Goal: Task Accomplishment & Management: Manage account settings

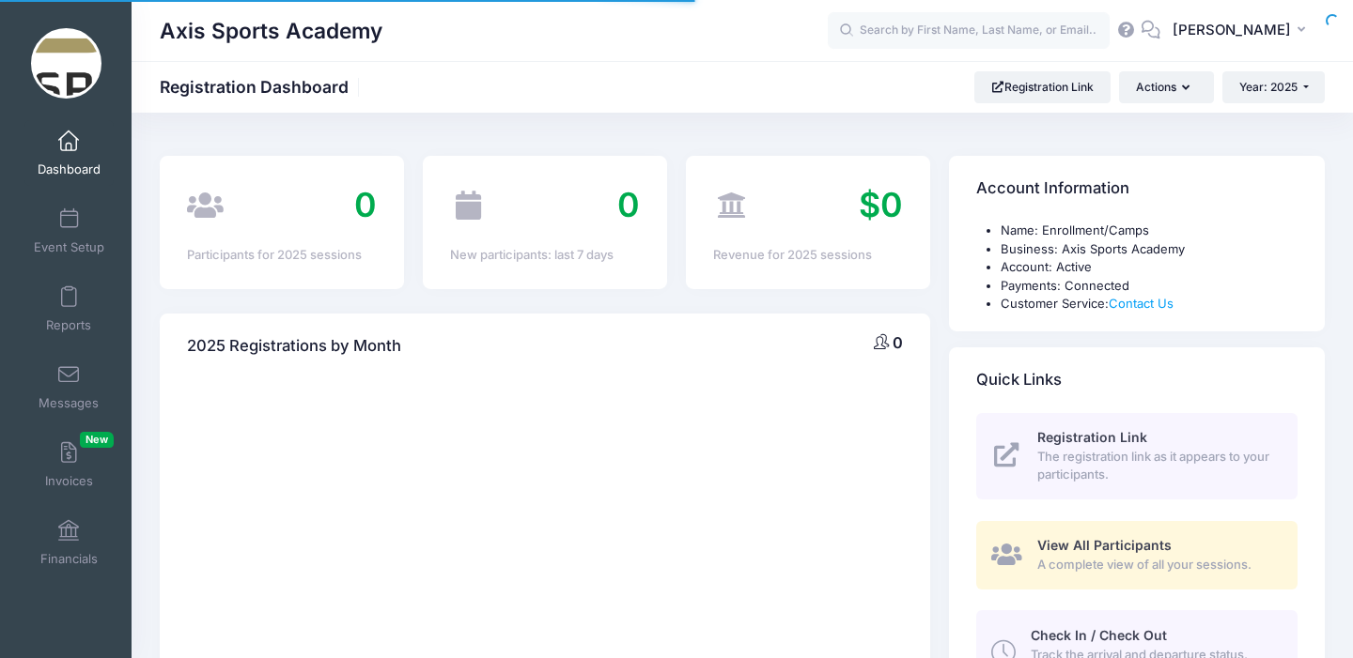
select select
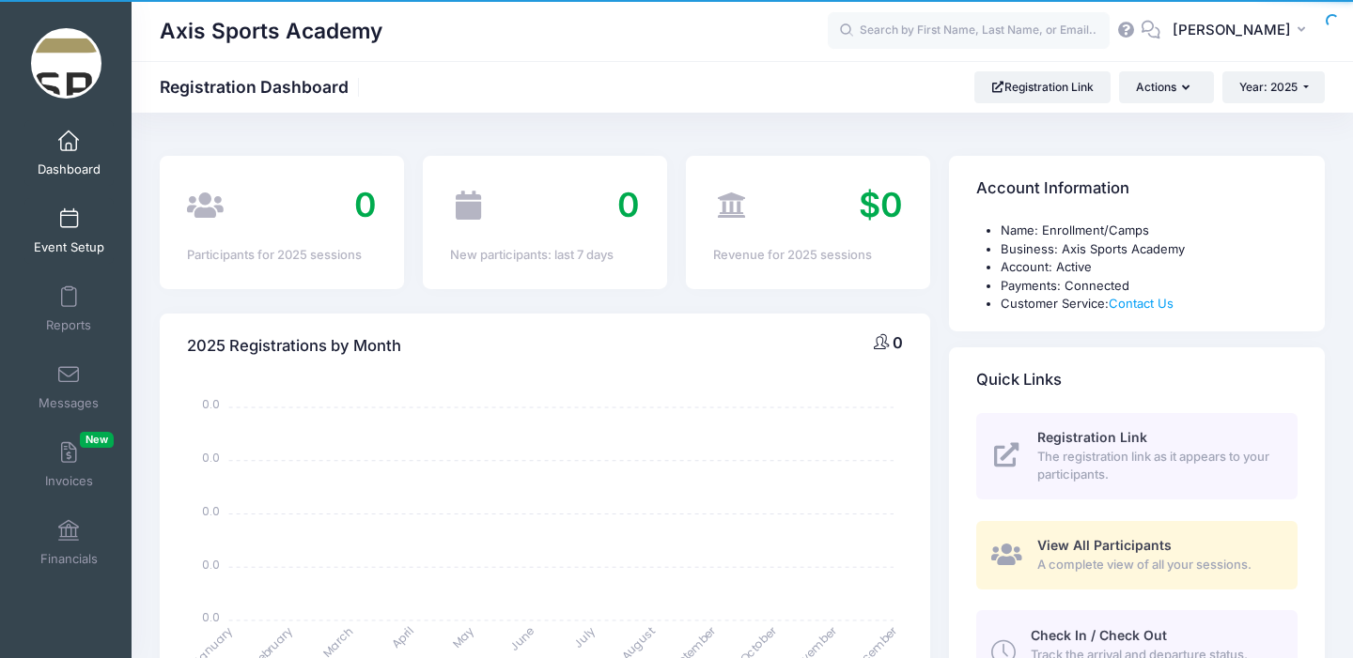
click at [69, 222] on span at bounding box center [69, 219] width 0 height 21
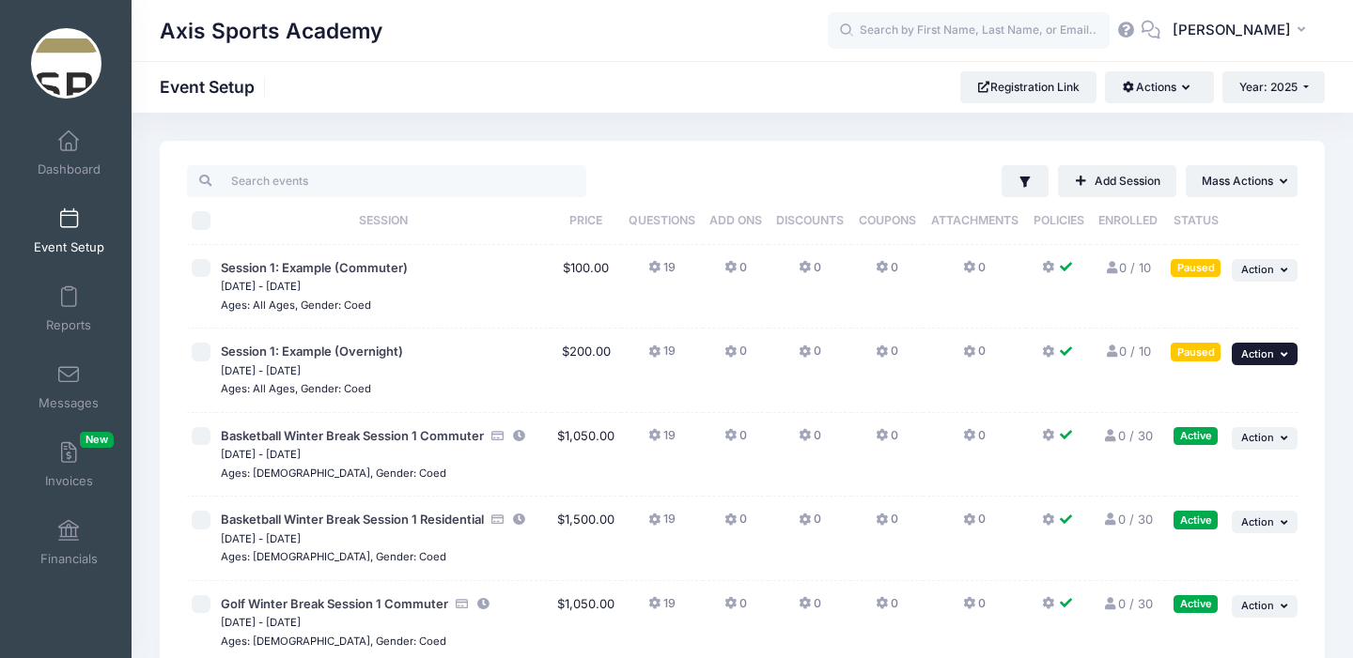
click at [1289, 358] on icon "button" at bounding box center [1285, 354] width 11 height 10
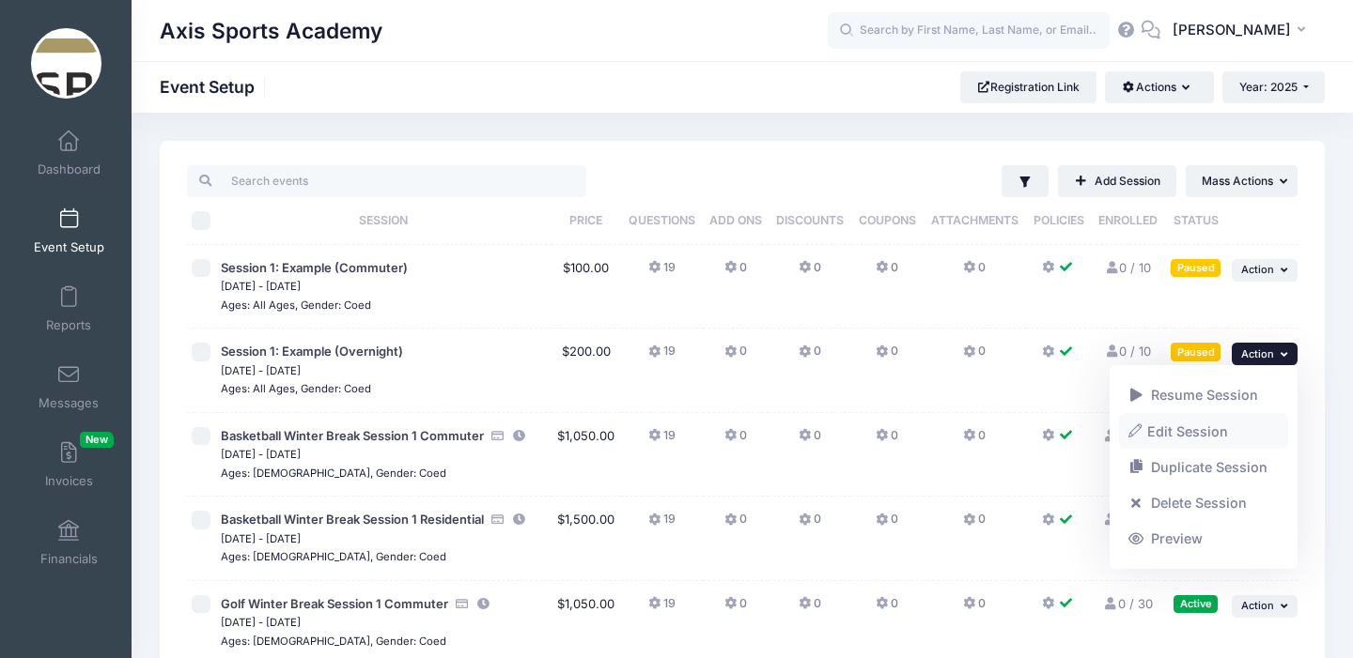
click at [1185, 433] on link "Edit Session" at bounding box center [1204, 431] width 170 height 36
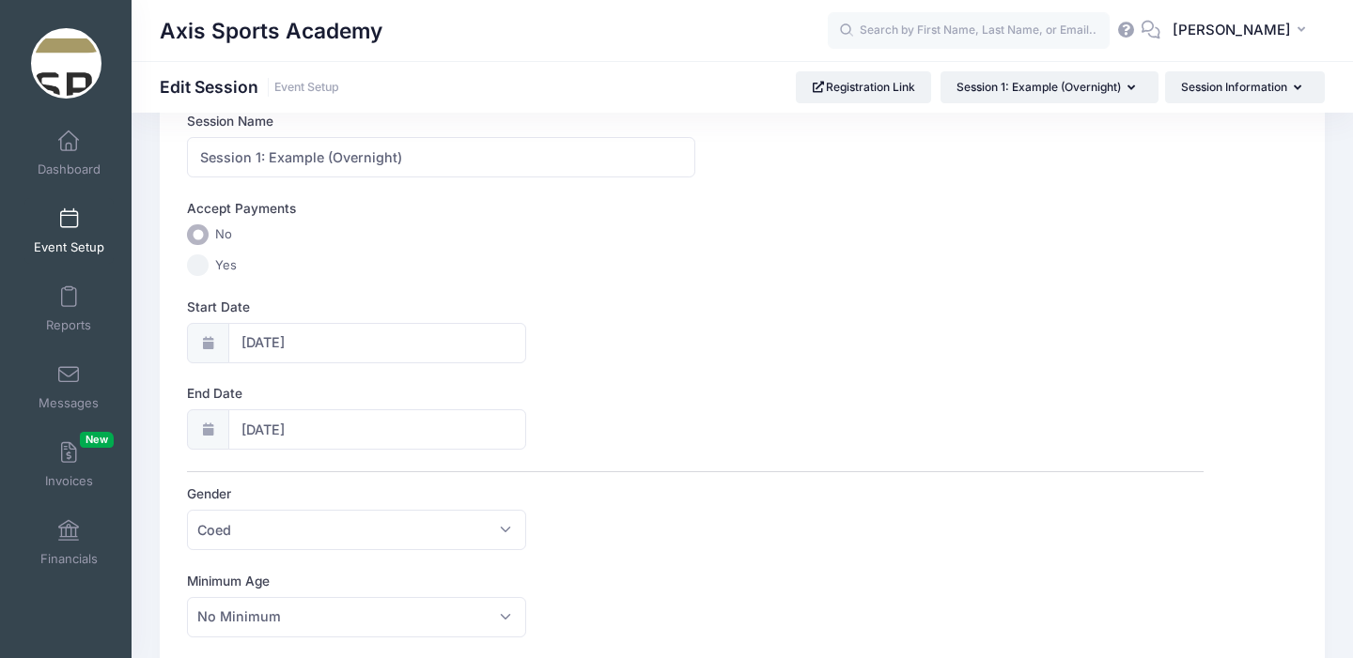
scroll to position [144, 0]
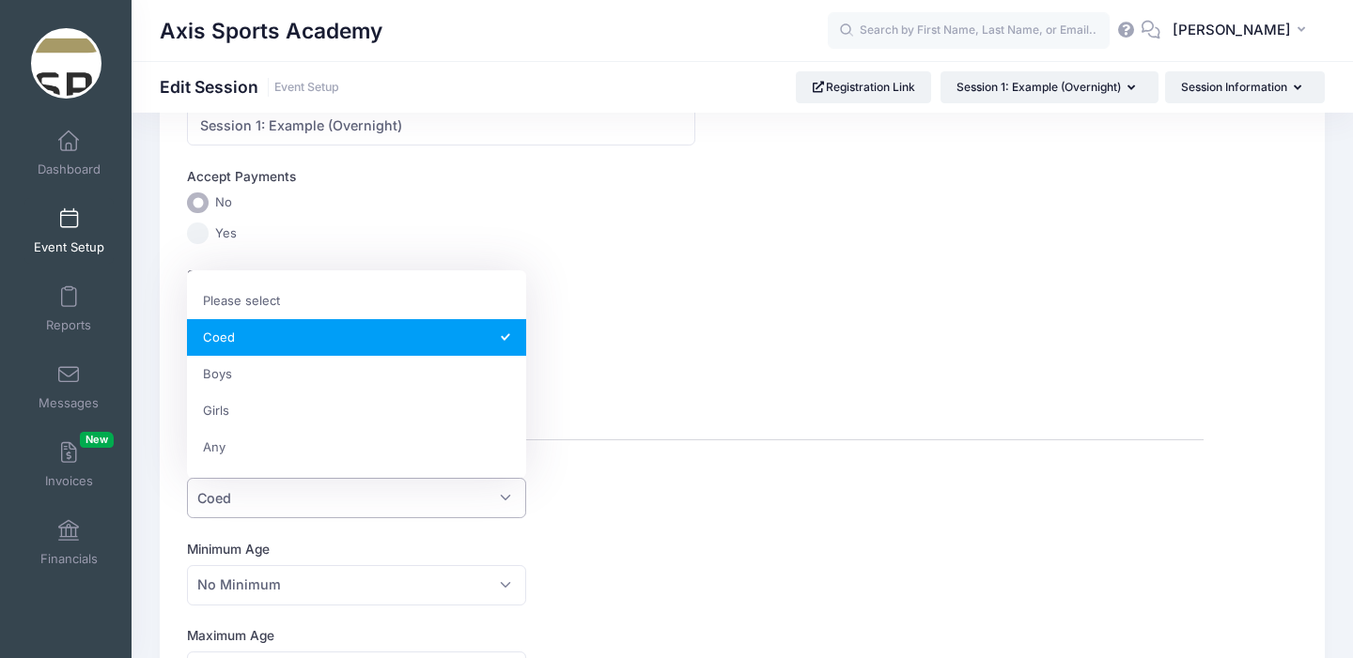
click at [510, 496] on span "Coed" at bounding box center [356, 498] width 338 height 40
click at [660, 330] on div "Start Date 10/15/2025" at bounding box center [694, 299] width 1015 height 66
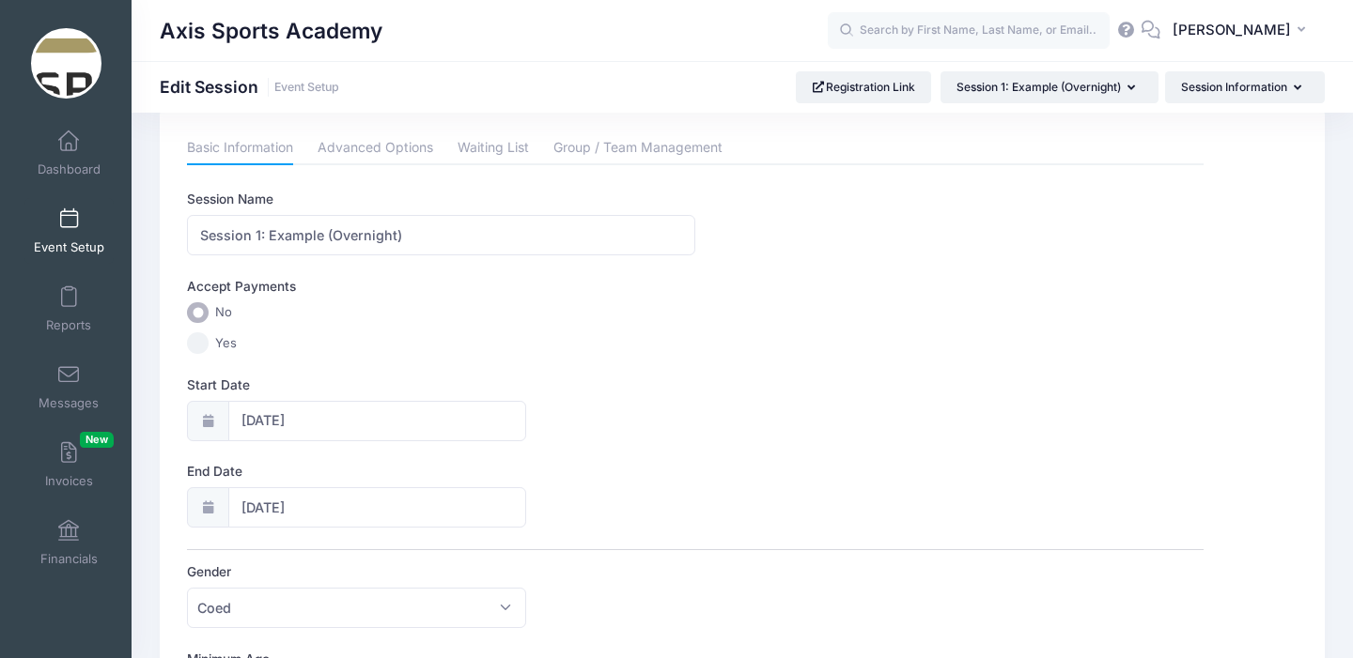
scroll to position [0, 0]
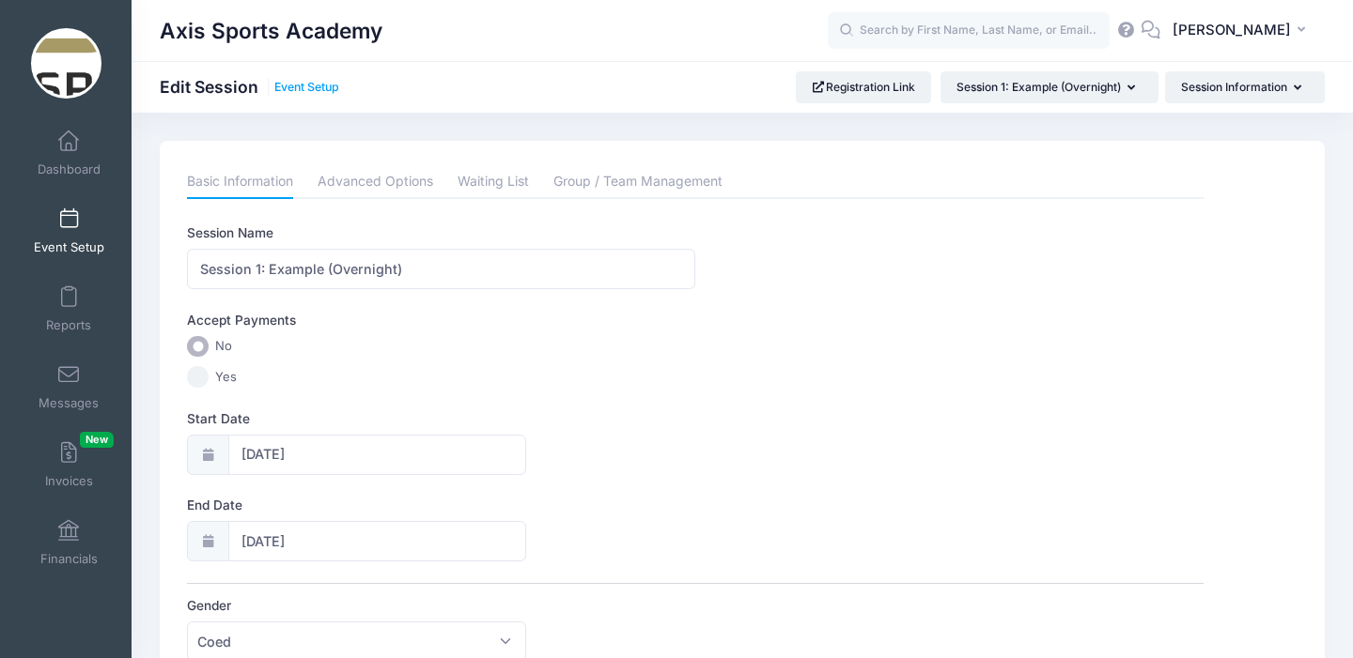
click at [293, 89] on link "Event Setup" at bounding box center [306, 88] width 65 height 14
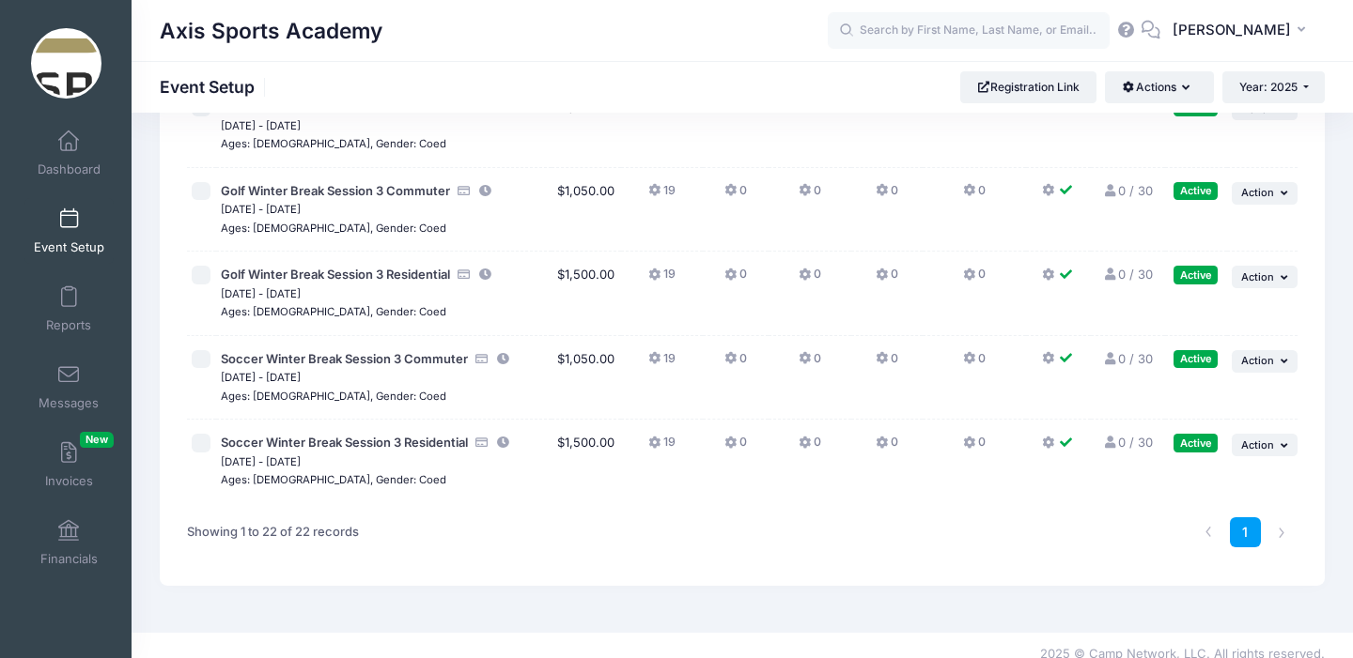
scroll to position [1607, 0]
